Goal: Find specific page/section: Find specific page/section

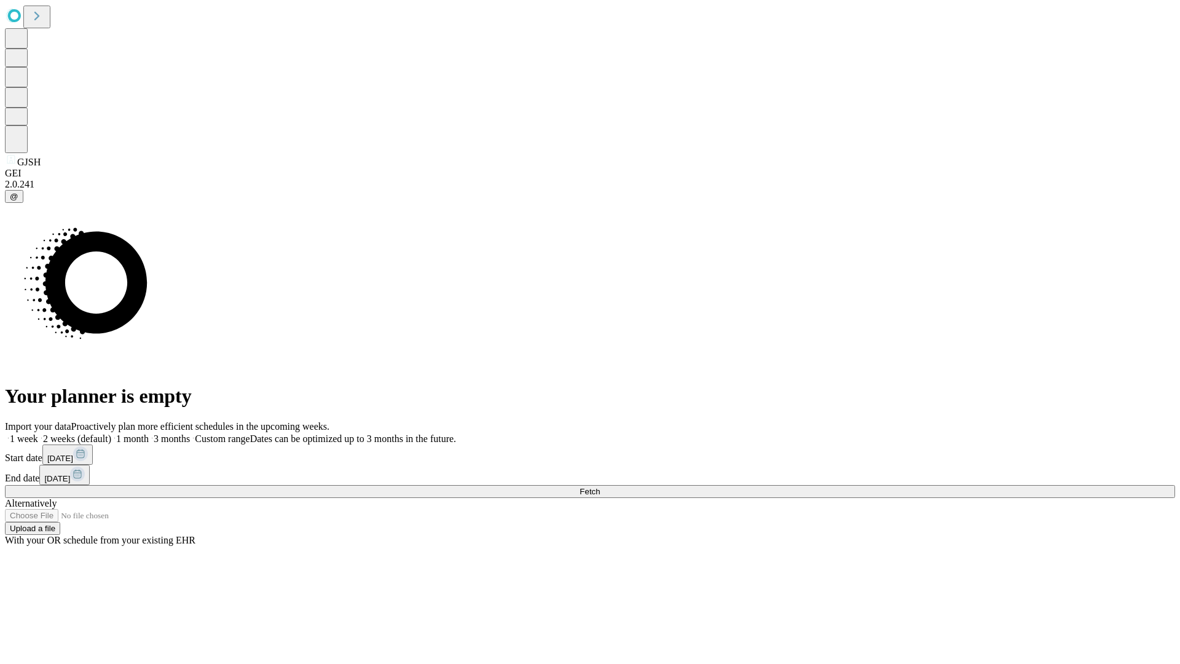
click at [600, 487] on span "Fetch" at bounding box center [590, 491] width 20 height 9
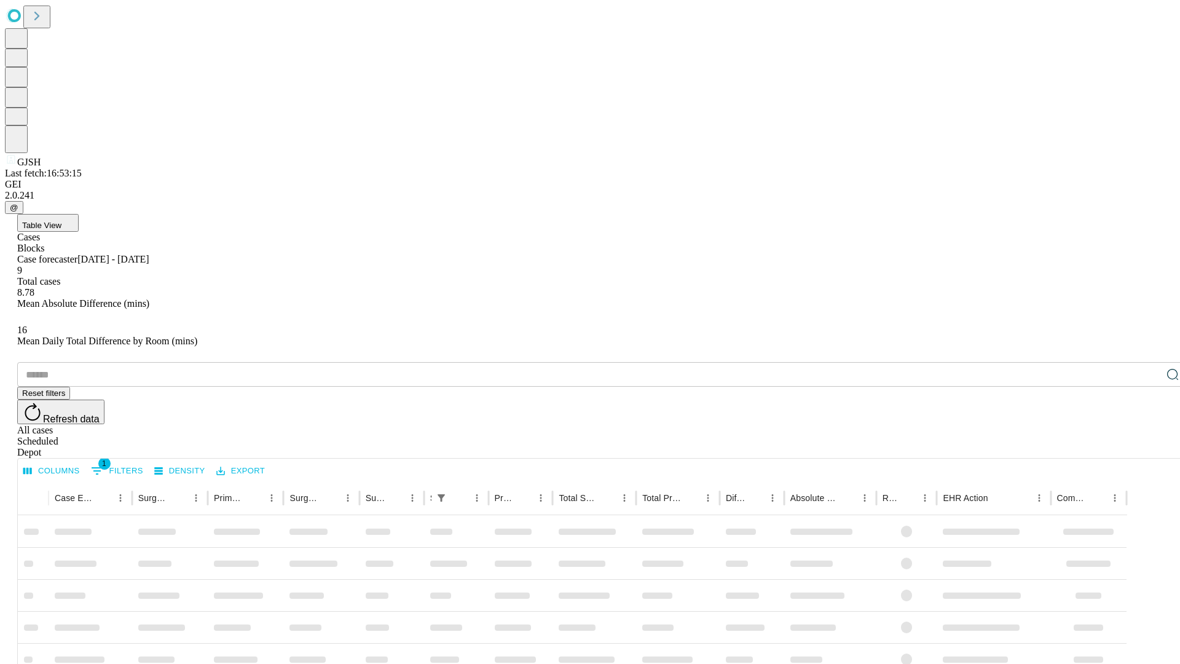
click at [61, 221] on span "Table View" at bounding box center [41, 225] width 39 height 9
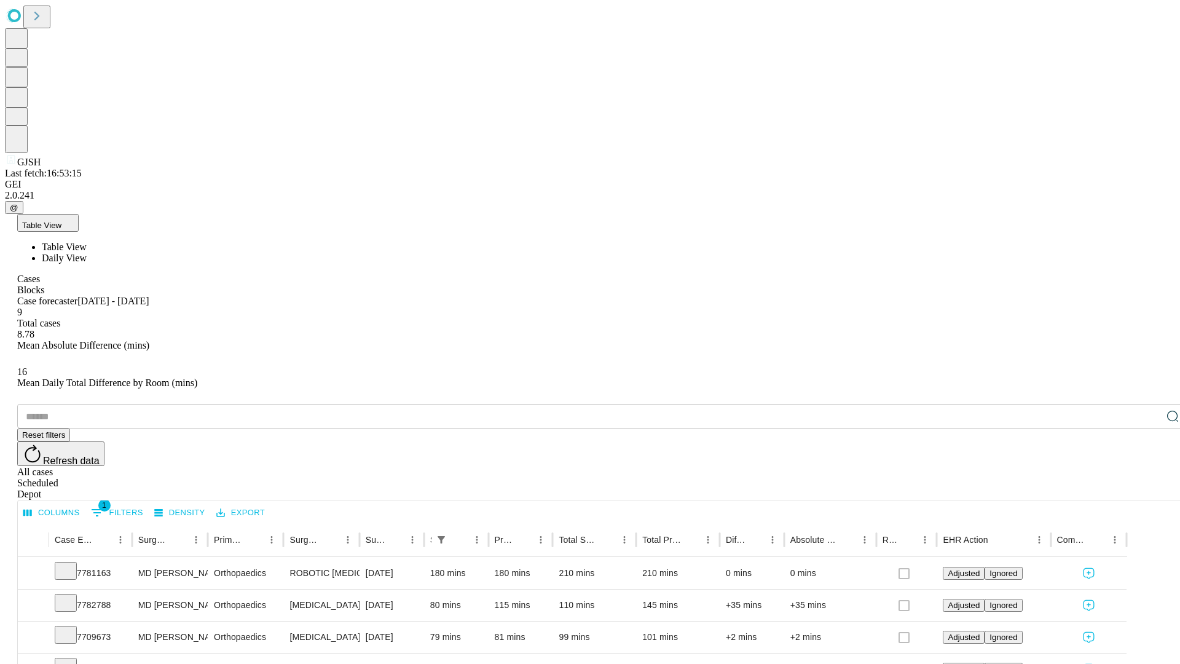
click at [87, 253] on span "Daily View" at bounding box center [64, 258] width 45 height 10
